Goal: Obtain resource: Obtain resource

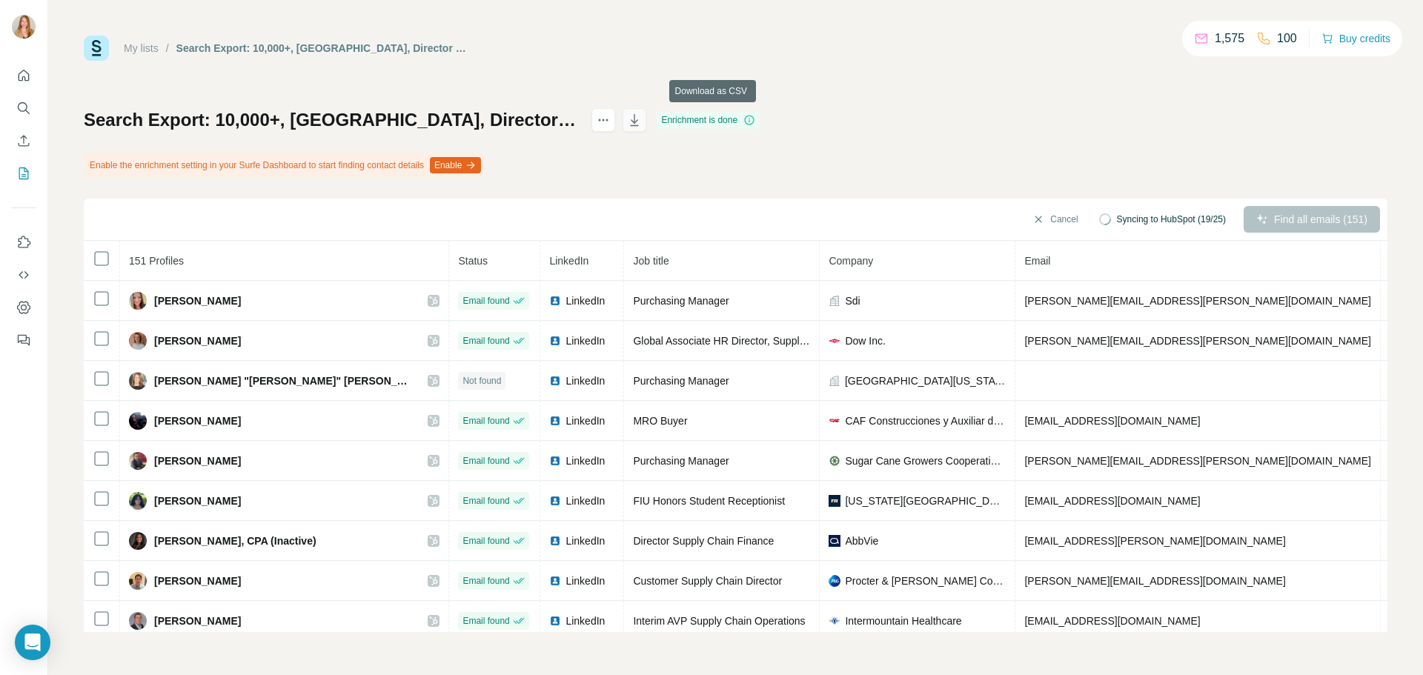
click at [642, 123] on icon "button" at bounding box center [634, 120] width 15 height 15
click at [554, 111] on h1 "Search Export: 10,000+, [GEOGRAPHIC_DATA], Director of Supply Chain, Purchasing…" at bounding box center [331, 120] width 494 height 24
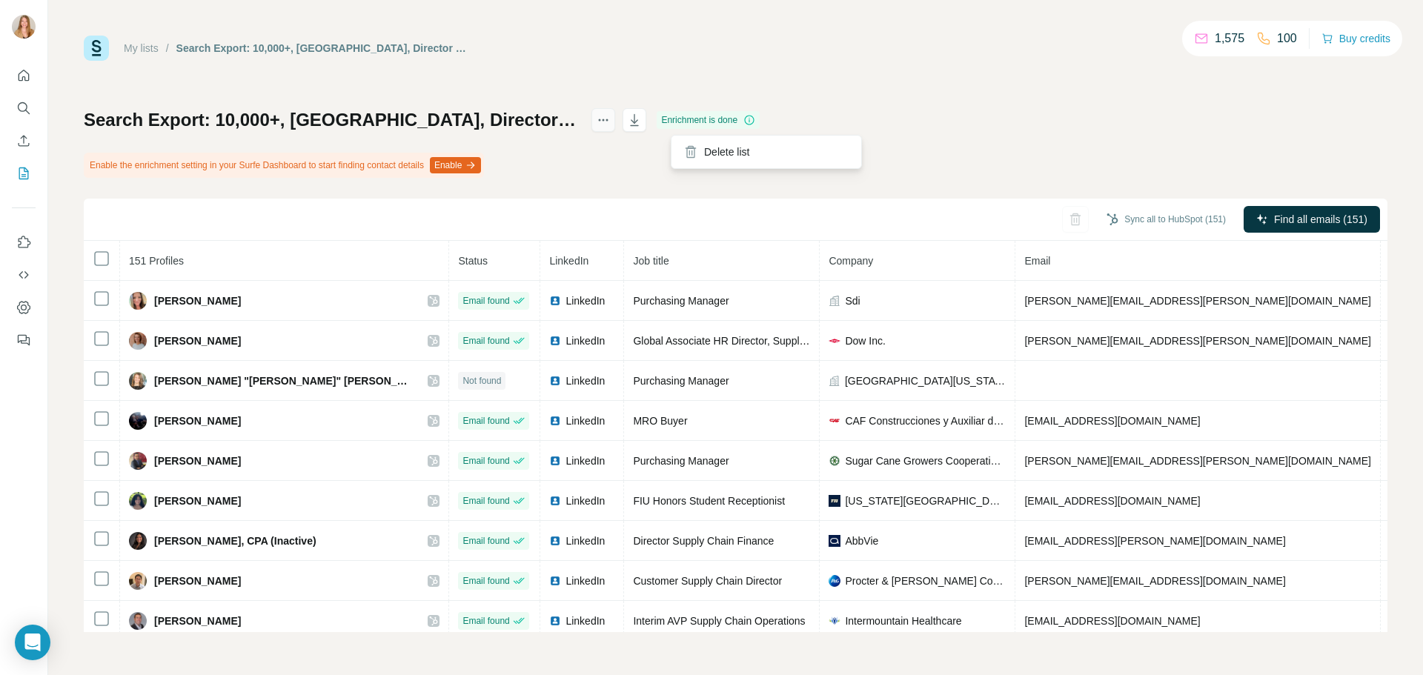
click at [611, 121] on icon "actions" at bounding box center [603, 120] width 15 height 15
click at [578, 127] on h1 "Search Export: 10,000+, [GEOGRAPHIC_DATA], Director of Supply Chain, Purchasing…" at bounding box center [331, 120] width 494 height 24
click at [578, 125] on h1 "Search Export: 10,000+, [GEOGRAPHIC_DATA], Director of Supply Chain, Purchasing…" at bounding box center [331, 120] width 494 height 24
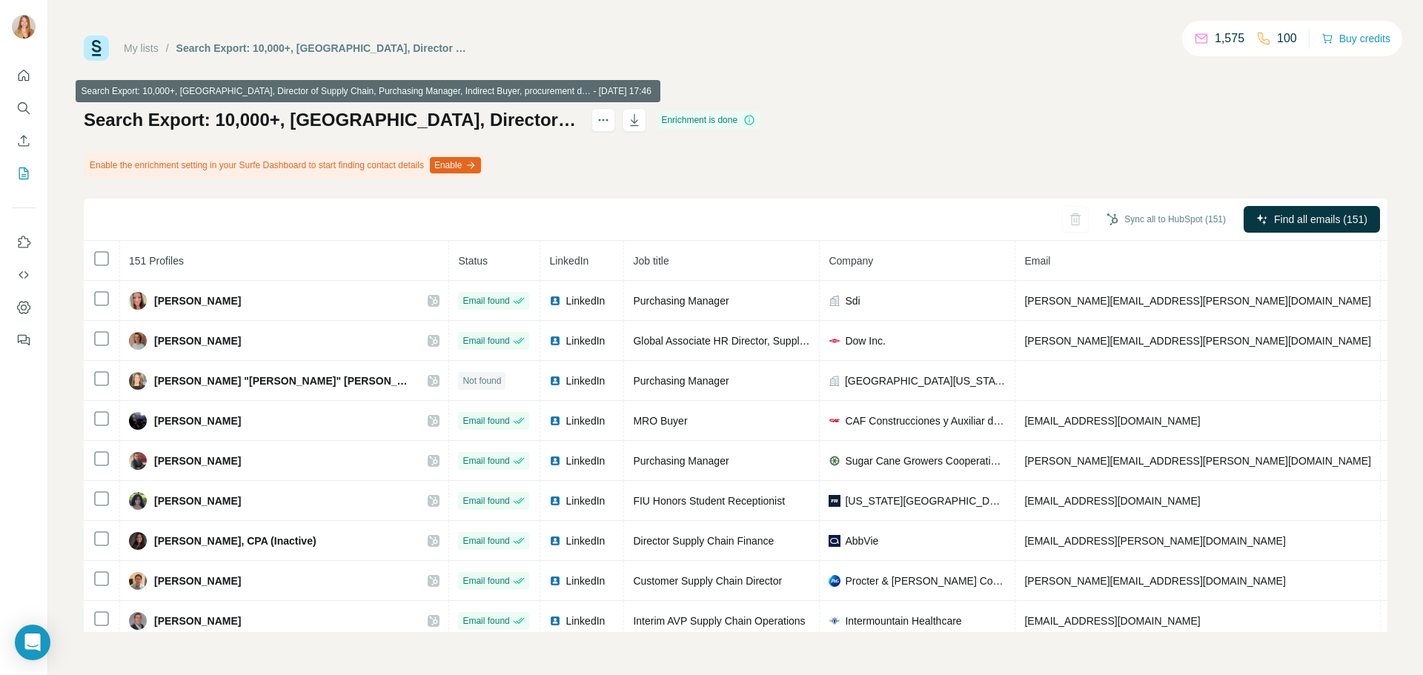
click at [578, 120] on h1 "Search Export: 10,000+, [GEOGRAPHIC_DATA], Director of Supply Chain, Purchasing…" at bounding box center [331, 120] width 494 height 24
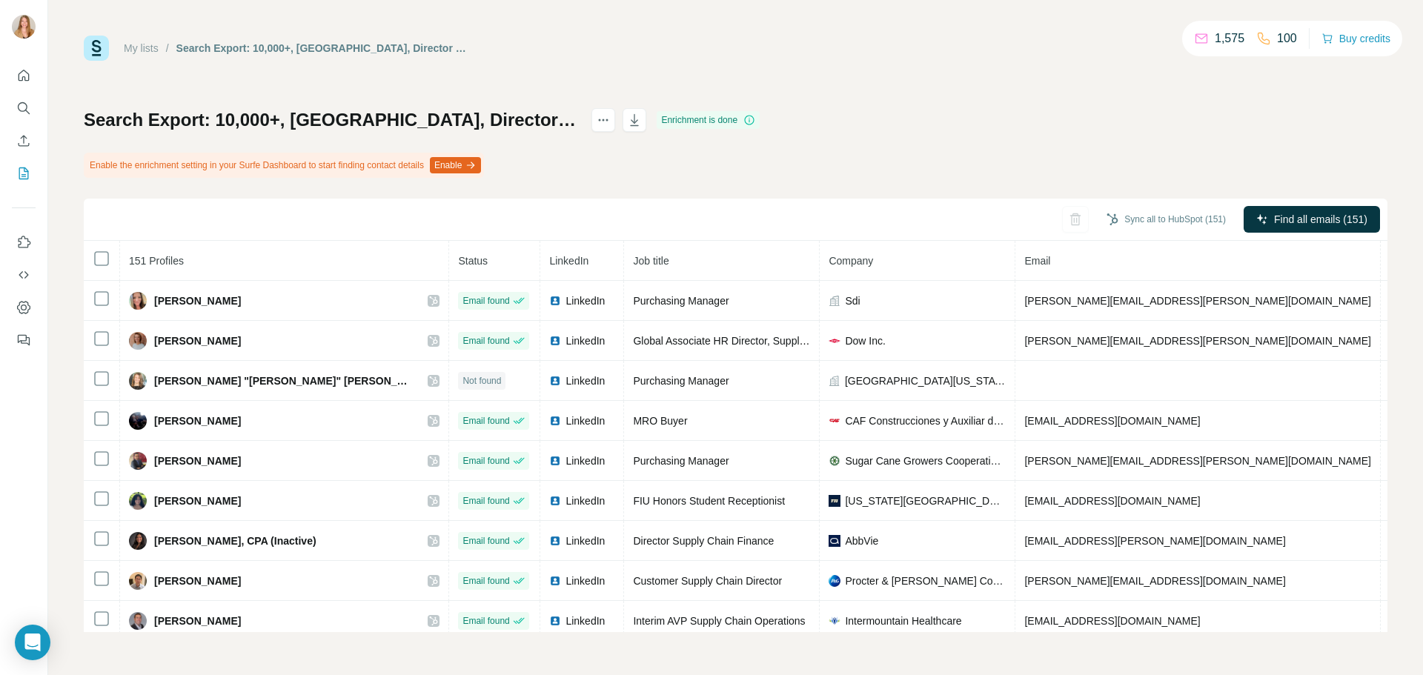
click at [563, 121] on h1 "Search Export: 10,000+, [GEOGRAPHIC_DATA], Director of Supply Chain, Purchasing…" at bounding box center [331, 120] width 494 height 24
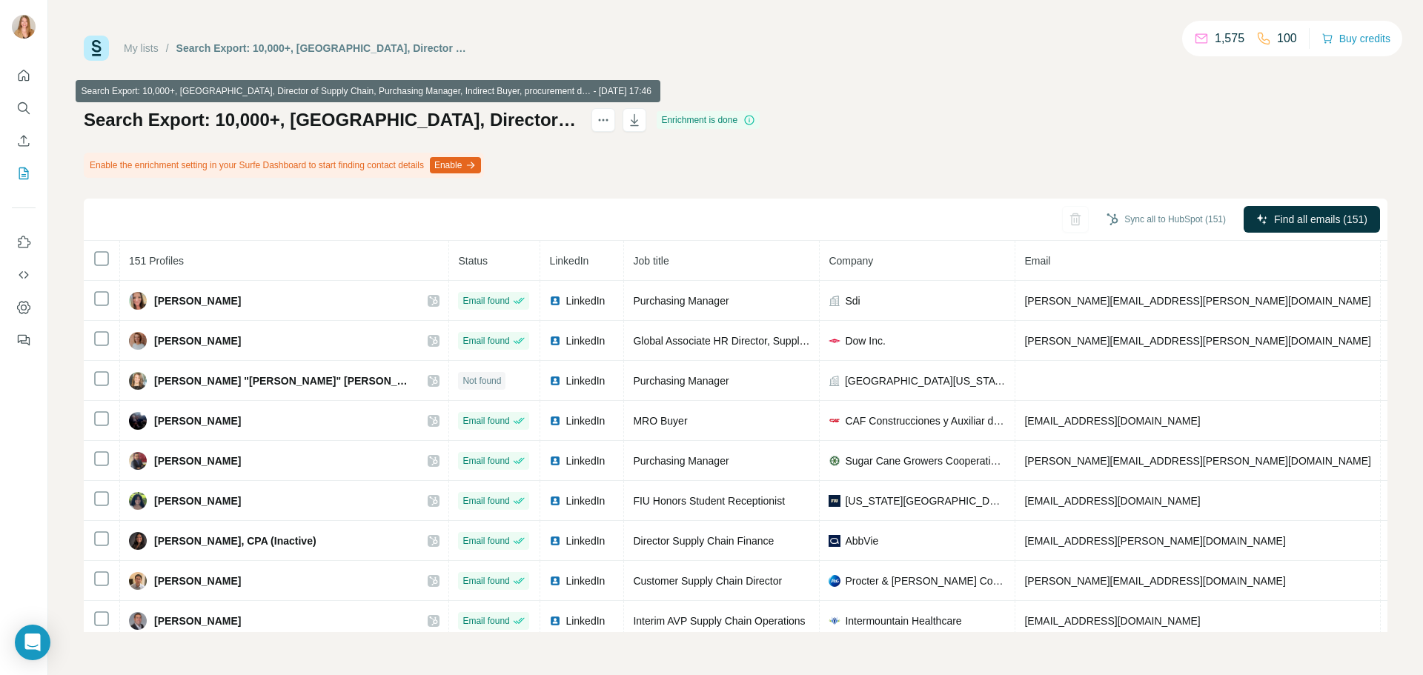
click at [578, 122] on h1 "Search Export: 10,000+, [GEOGRAPHIC_DATA], Director of Supply Chain, Purchasing…" at bounding box center [331, 120] width 494 height 24
copy div "Search Export: 10,000+, [GEOGRAPHIC_DATA], Director of Supply Chain, Purchasing…"
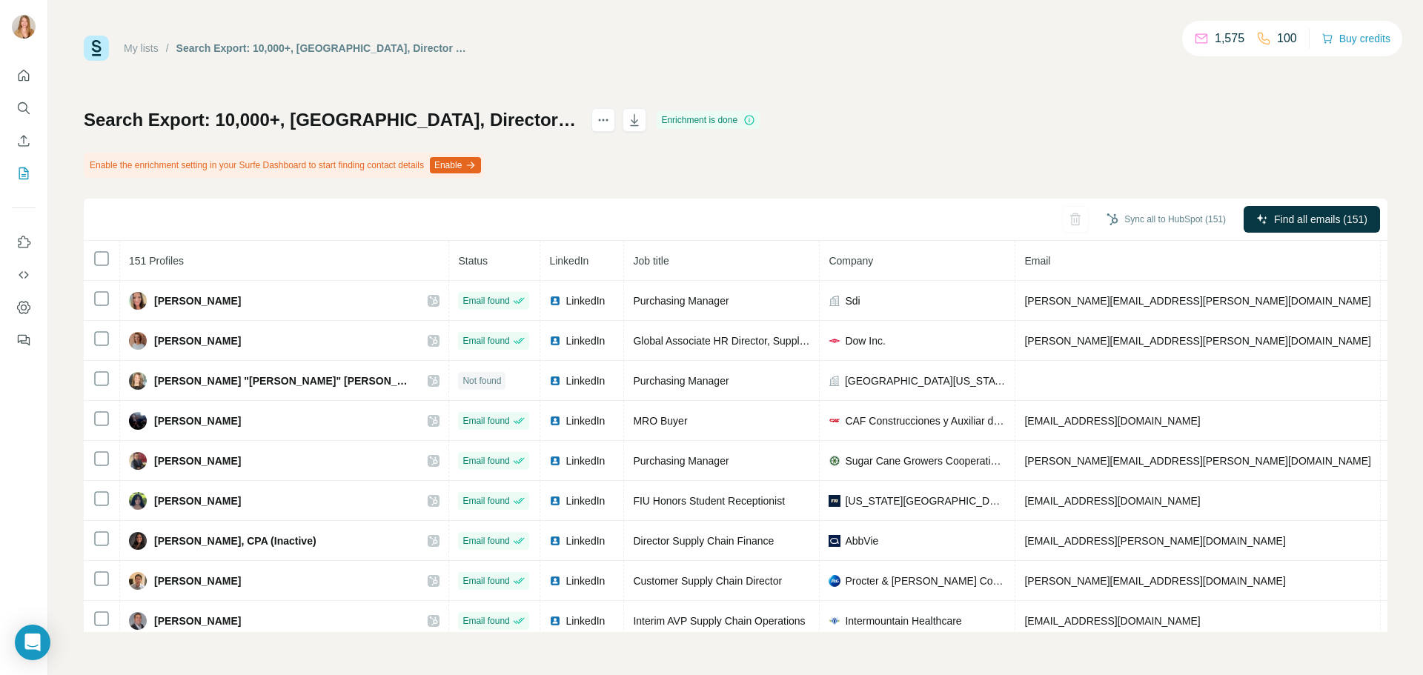
click at [592, 174] on div "Search Export: 10,000+, [GEOGRAPHIC_DATA], Director of Supply Chain, Purchasing…" at bounding box center [736, 370] width 1304 height 524
